Goal: Transaction & Acquisition: Purchase product/service

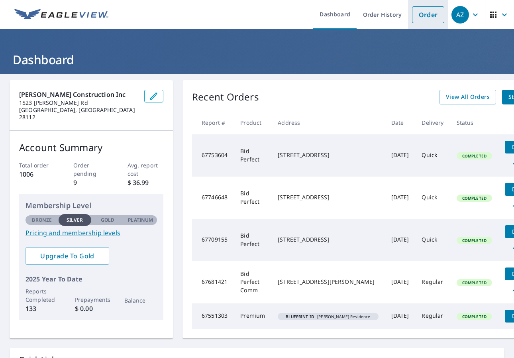
click at [427, 12] on link "Order" at bounding box center [428, 14] width 32 height 17
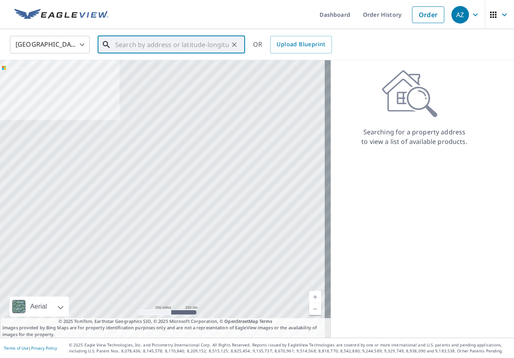
click at [142, 45] on input "text" at bounding box center [172, 44] width 114 height 22
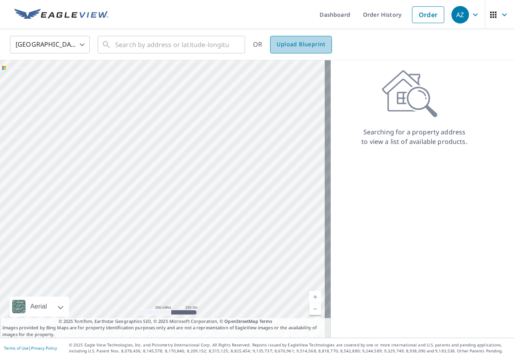
click at [287, 46] on span "Upload Blueprint" at bounding box center [301, 44] width 49 height 10
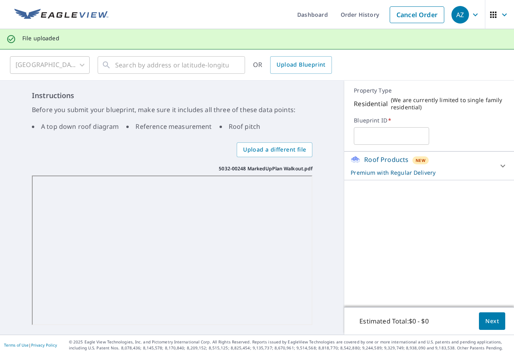
click at [368, 138] on input "text" at bounding box center [391, 136] width 75 height 22
paste input "[PERSON_NAME]"
type input "[PERSON_NAME]"
click at [488, 323] on span "Next" at bounding box center [493, 321] width 14 height 10
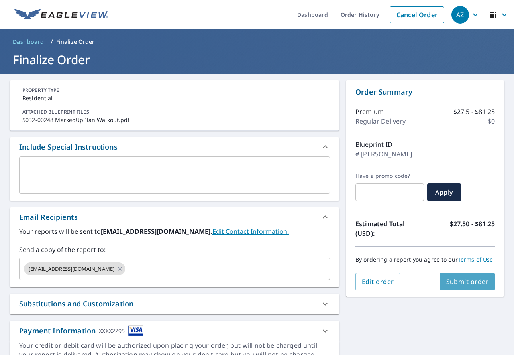
click at [460, 284] on span "Submit order" at bounding box center [468, 281] width 43 height 9
